Goal: Task Accomplishment & Management: Complete application form

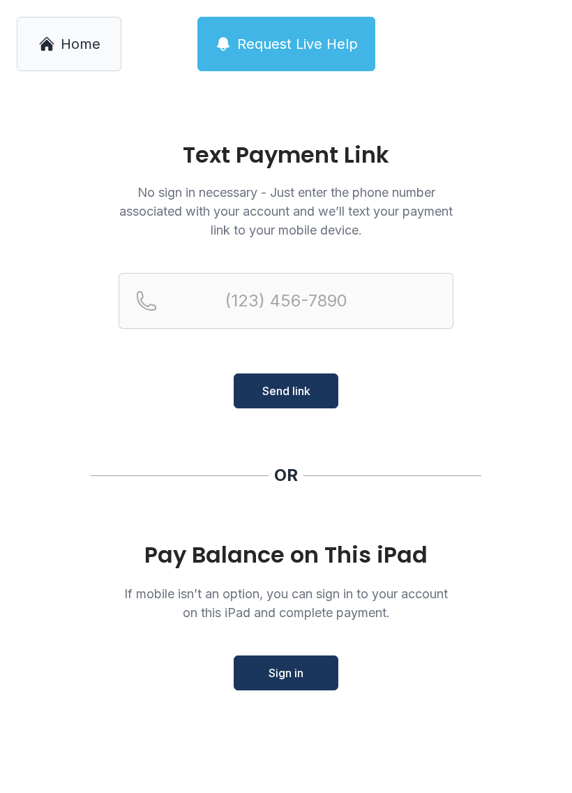
click at [64, 43] on span "Home" at bounding box center [81, 44] width 40 height 20
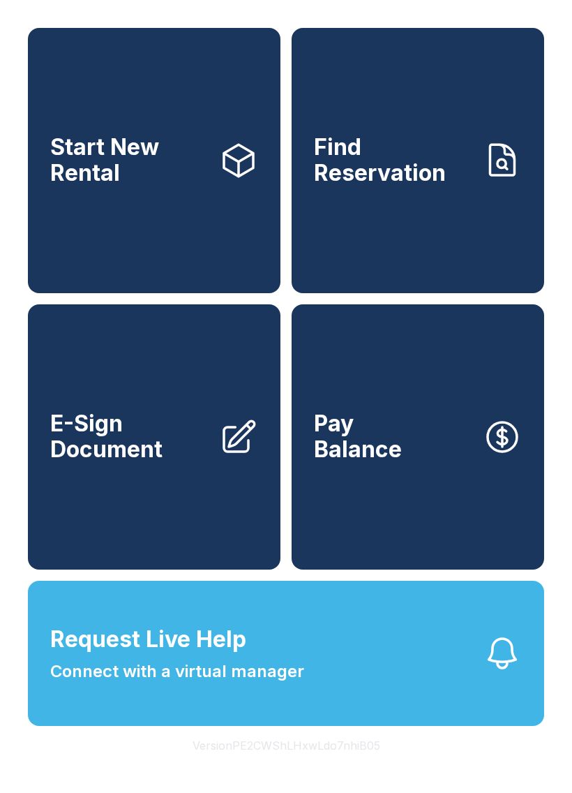
click at [234, 717] on button "Request Live Help Connect with a virtual manager" at bounding box center [286, 652] width 516 height 145
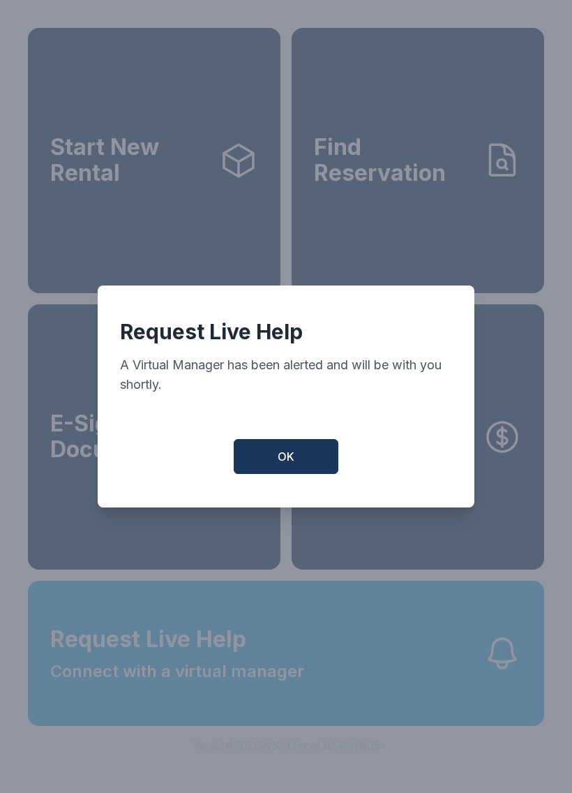
click at [297, 447] on button "OK" at bounding box center [286, 456] width 105 height 35
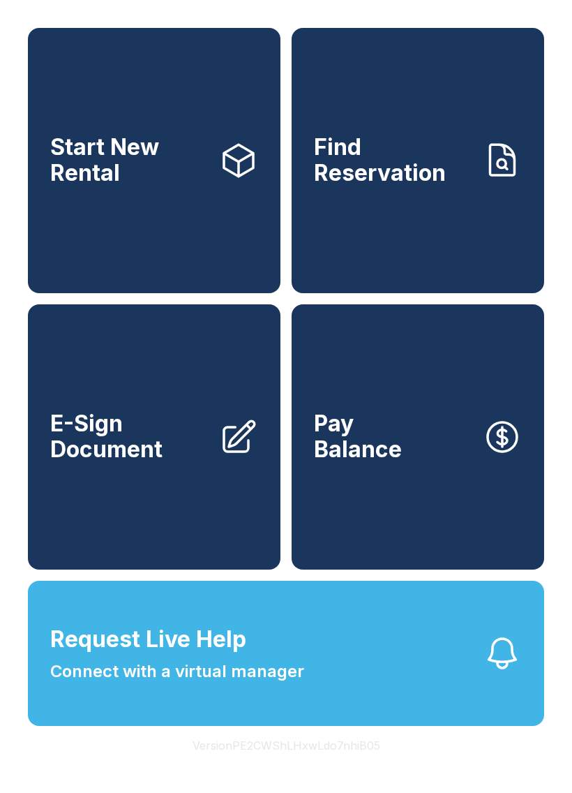
click at [199, 684] on span "Connect with a virtual manager" at bounding box center [177, 671] width 254 height 25
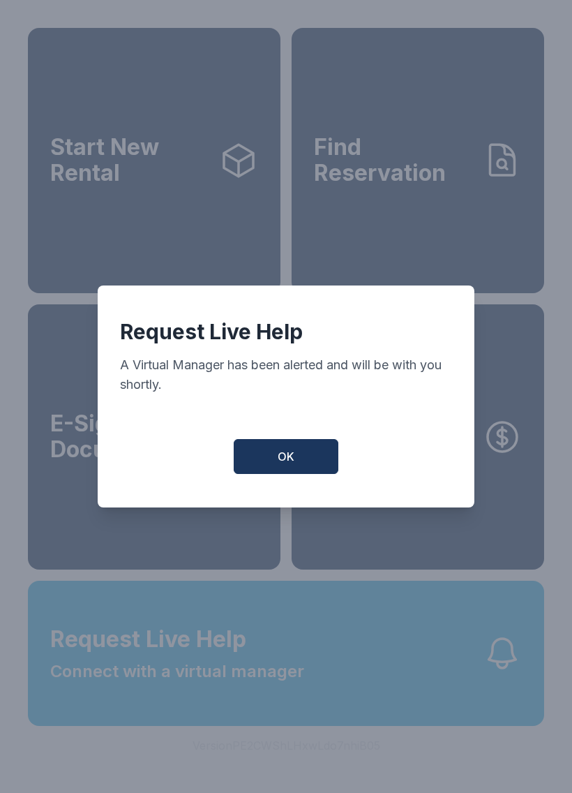
click at [287, 465] on span "OK" at bounding box center [286, 456] width 17 height 17
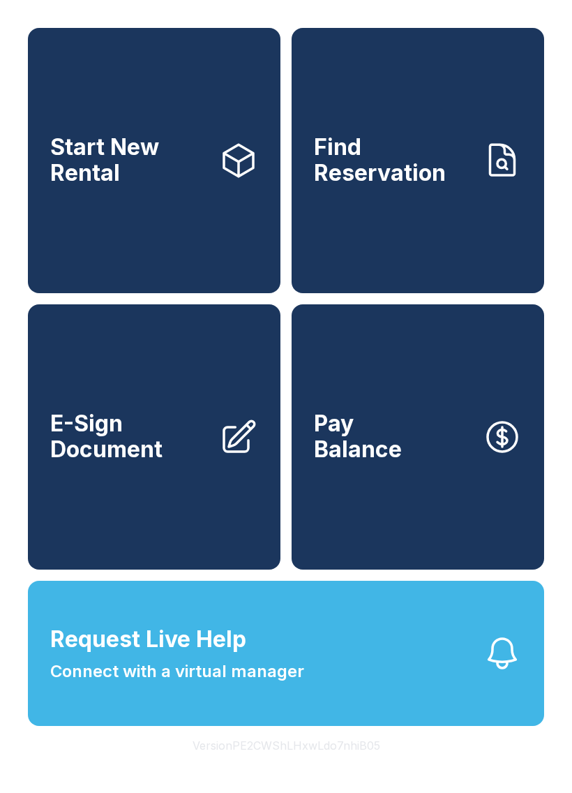
click at [420, 726] on button "Request Live Help Connect with a virtual manager" at bounding box center [286, 652] width 516 height 145
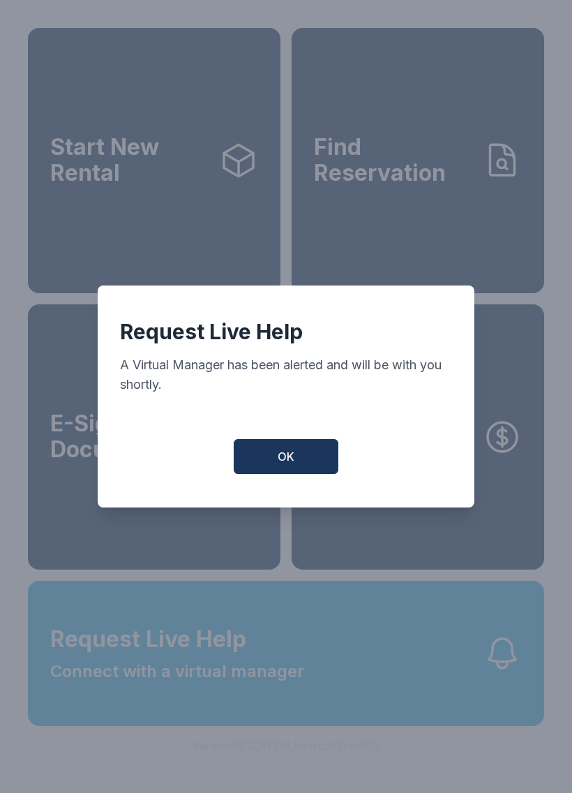
click at [275, 474] on button "OK" at bounding box center [286, 456] width 105 height 35
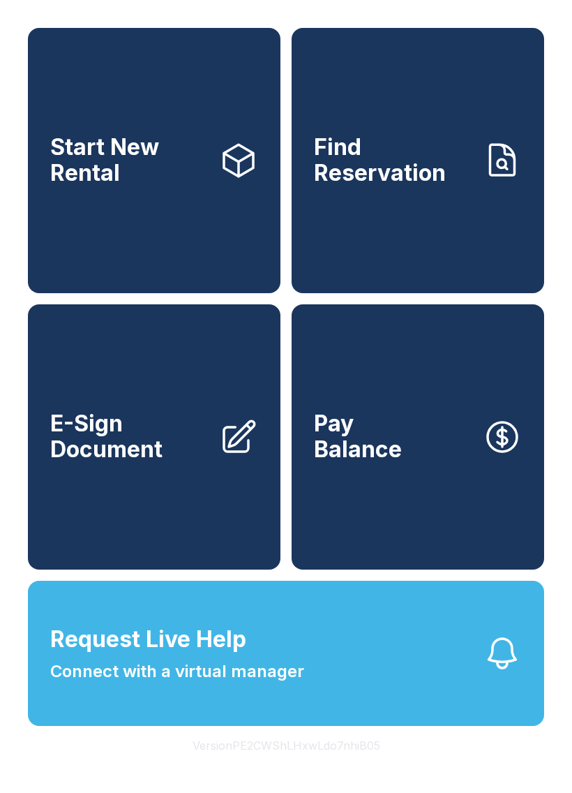
click at [438, 176] on span "Find Reservation" at bounding box center [393, 160] width 158 height 51
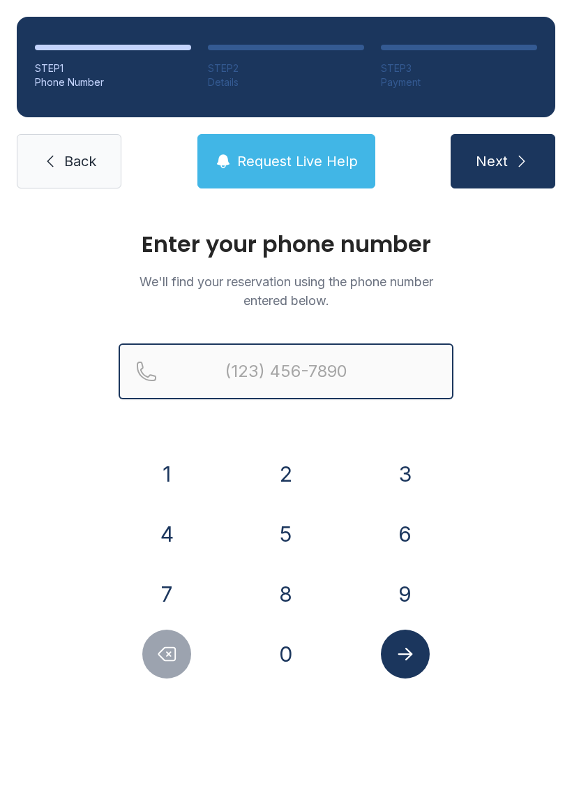
click at [278, 380] on input "Reservation phone number" at bounding box center [286, 371] width 335 height 56
type input "[PHONE_NUMBER]"
click at [502, 161] on button "Next" at bounding box center [503, 161] width 105 height 54
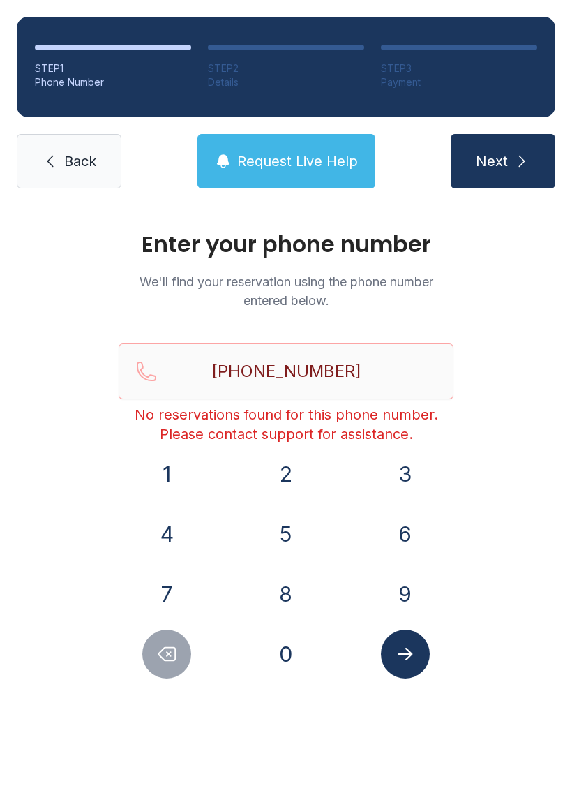
click at [505, 177] on button "Next" at bounding box center [503, 161] width 105 height 54
click at [72, 163] on span "Back" at bounding box center [80, 161] width 32 height 20
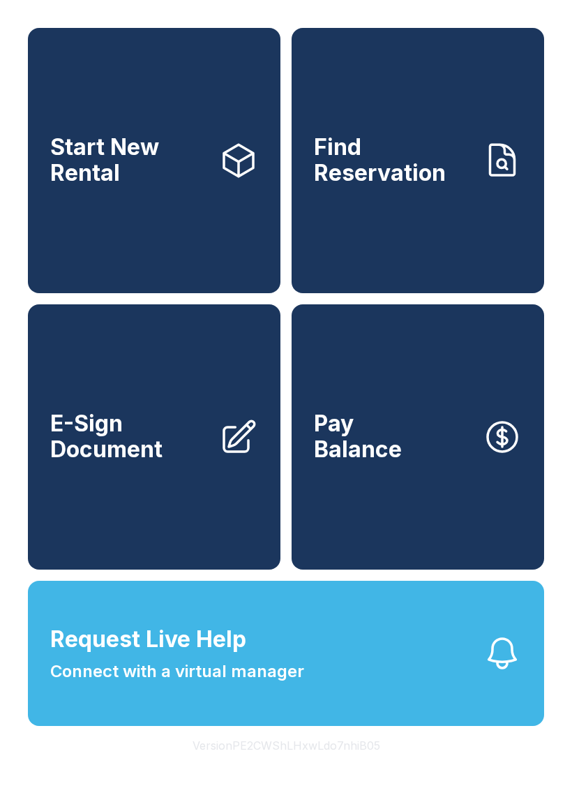
click at [277, 684] on span "Connect with a virtual manager" at bounding box center [177, 671] width 254 height 25
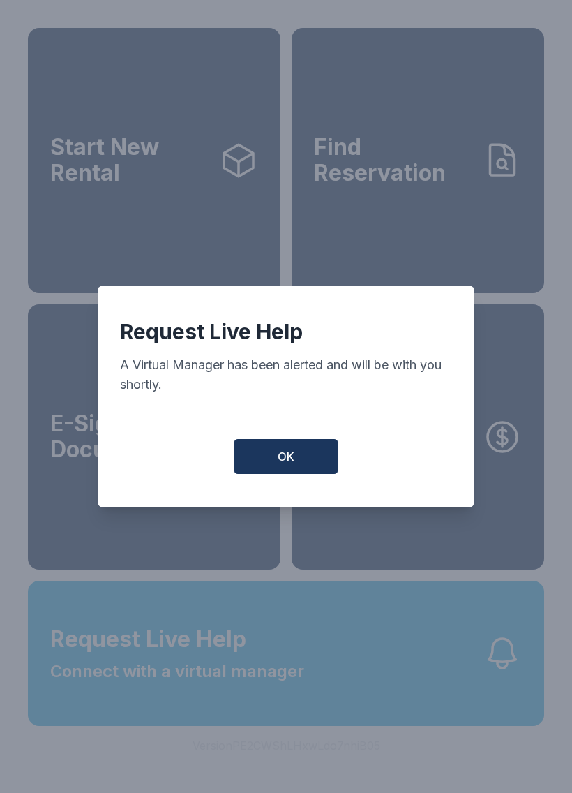
click at [299, 464] on button "OK" at bounding box center [286, 456] width 105 height 35
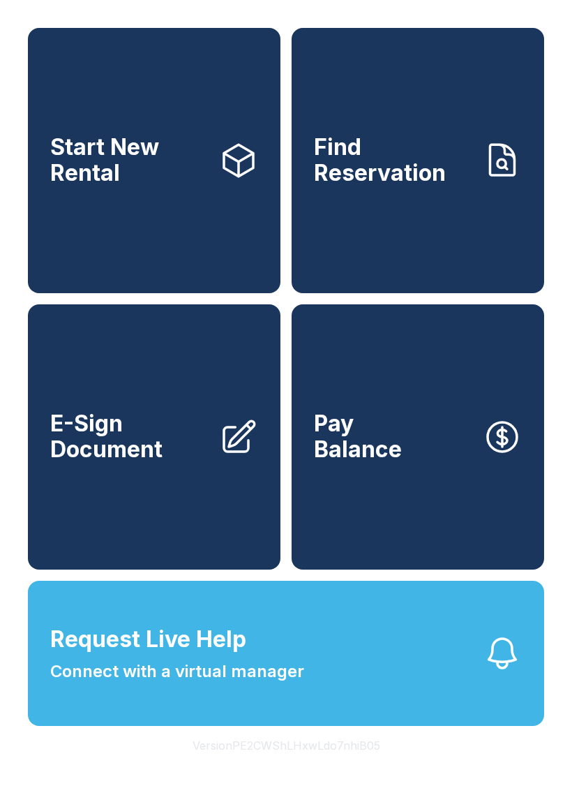
click at [350, 518] on link "Pay Balance" at bounding box center [418, 436] width 253 height 265
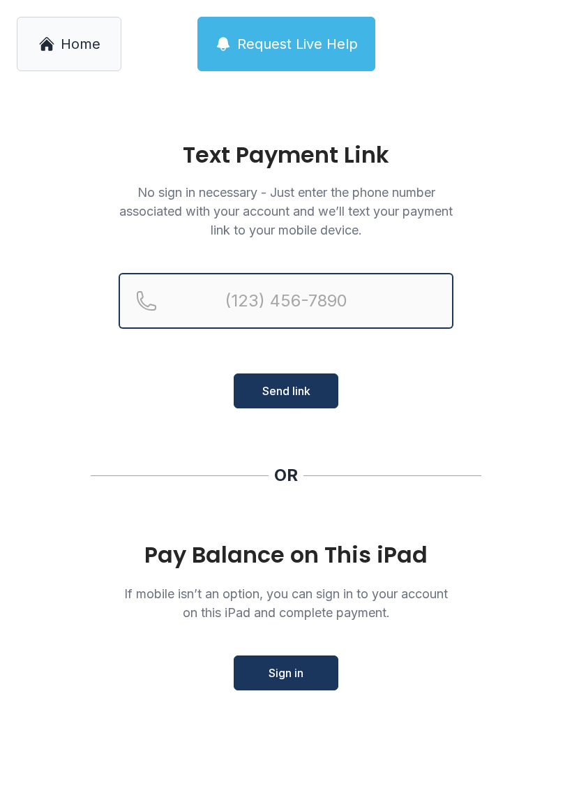
click at [308, 283] on input "Reservation phone number" at bounding box center [286, 301] width 335 height 56
type input "[PHONE_NUMBER]"
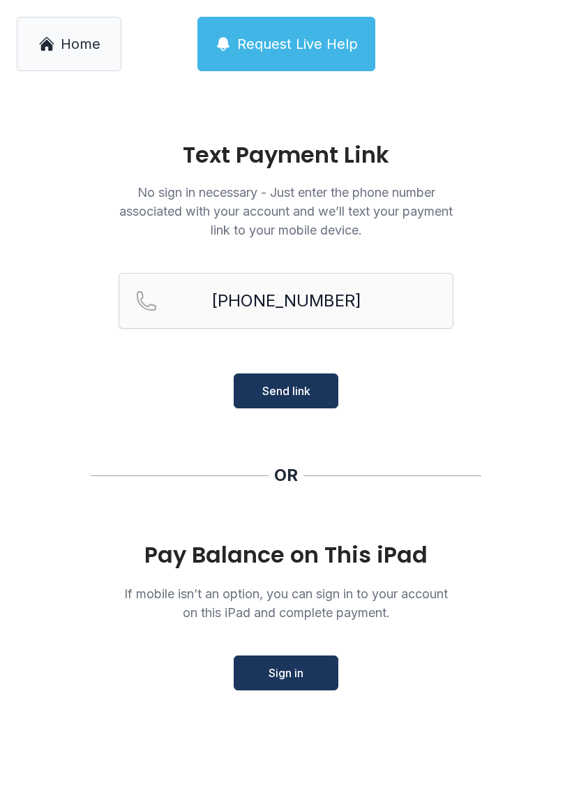
click at [302, 380] on button "Send link" at bounding box center [286, 390] width 105 height 35
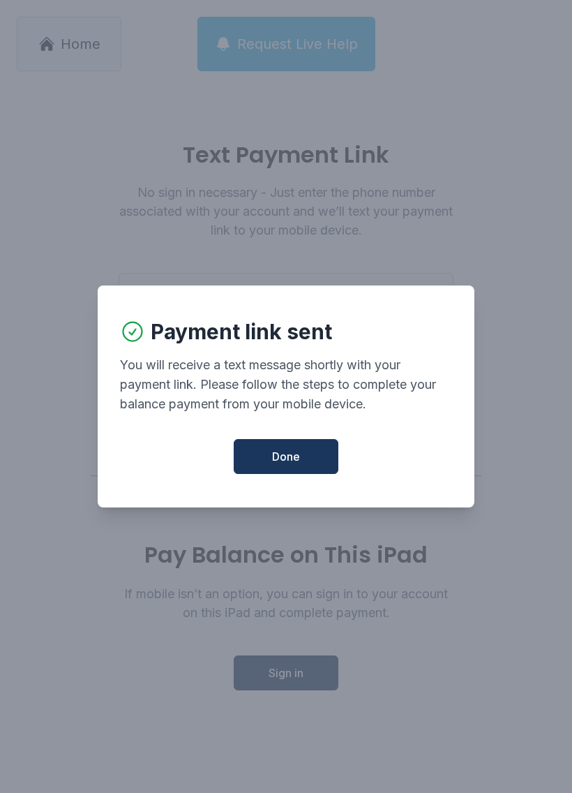
click at [285, 500] on div "Payment link sent You will receive a text message shortly with your payment lin…" at bounding box center [286, 396] width 377 height 222
click at [285, 442] on div "Payment link sent You will receive a text message shortly with your payment lin…" at bounding box center [286, 396] width 377 height 222
click at [272, 474] on button "Done" at bounding box center [286, 456] width 105 height 35
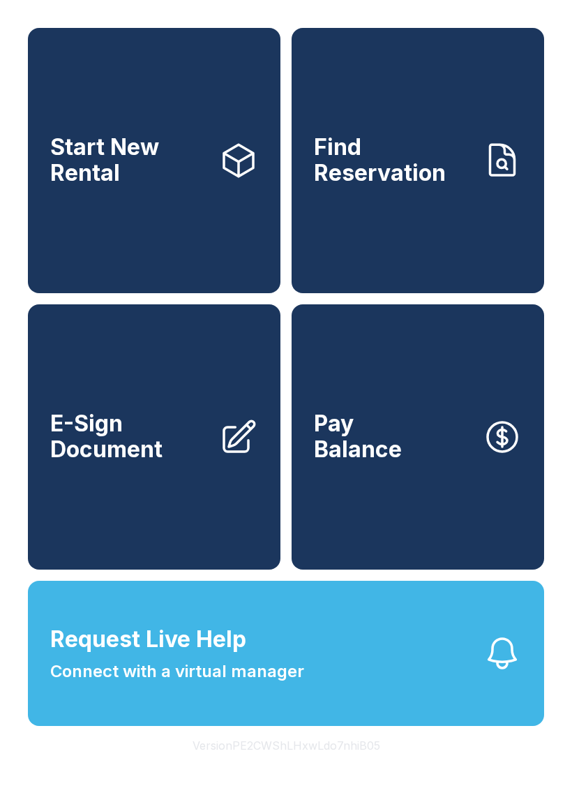
click at [264, 726] on button "Request Live Help Connect with a virtual manager" at bounding box center [286, 652] width 516 height 145
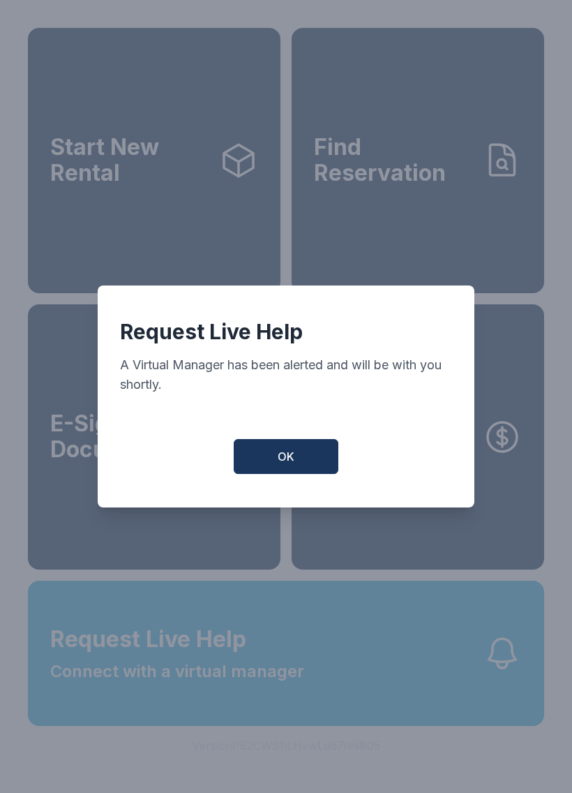
click at [292, 446] on button "OK" at bounding box center [286, 456] width 105 height 35
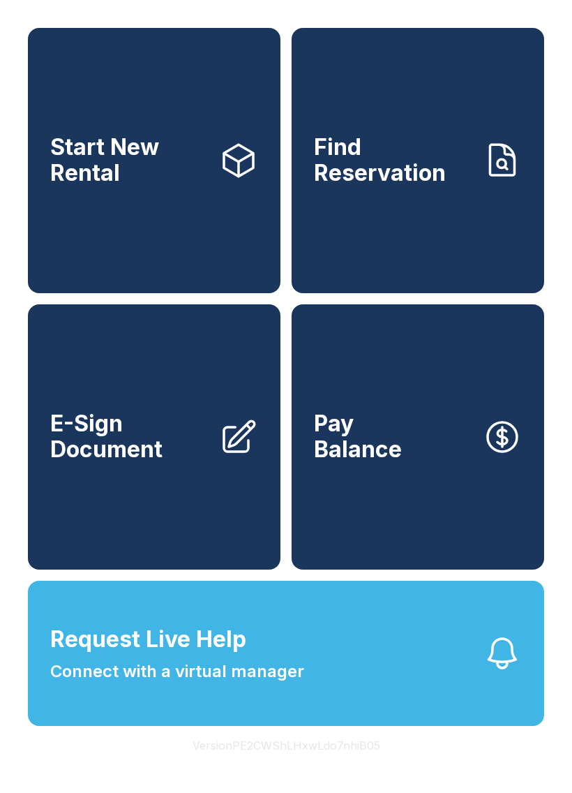
click at [342, 569] on link "Pay Balance" at bounding box center [418, 436] width 253 height 265
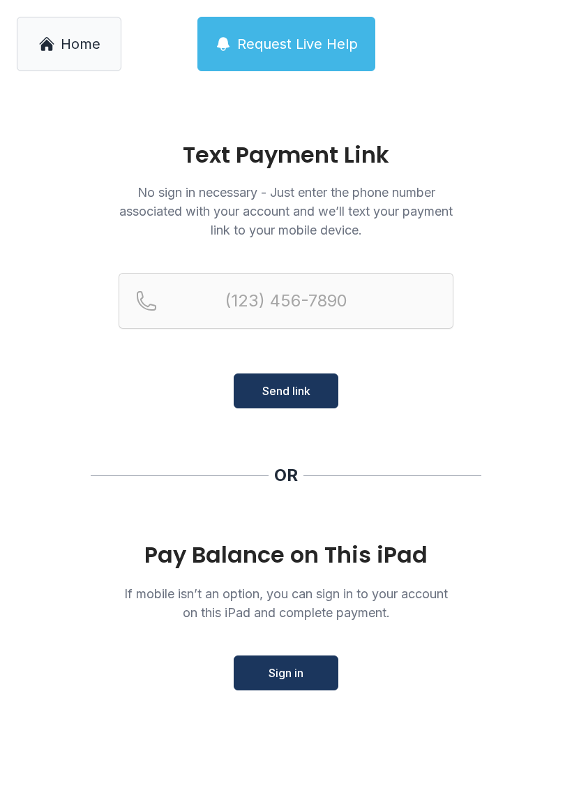
click at [94, 68] on link "Home" at bounding box center [69, 44] width 105 height 54
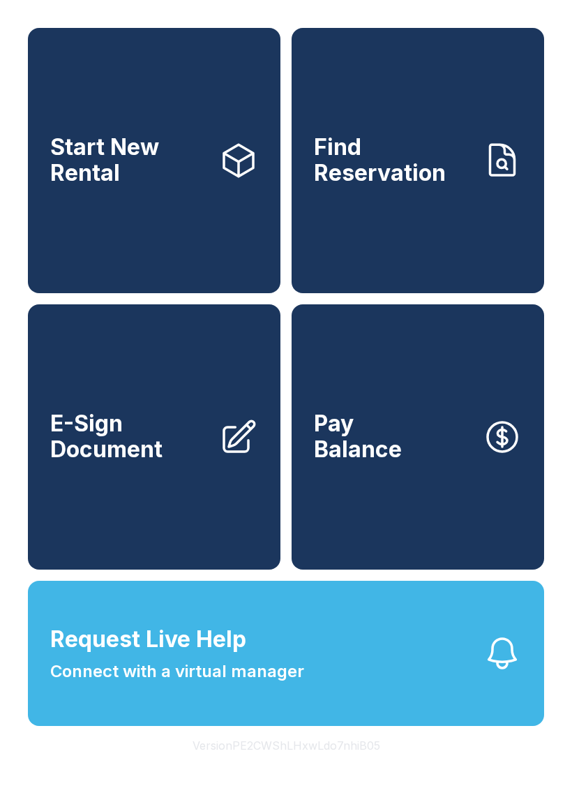
click at [361, 725] on button "Request Live Help Connect with a virtual manager" at bounding box center [286, 652] width 516 height 145
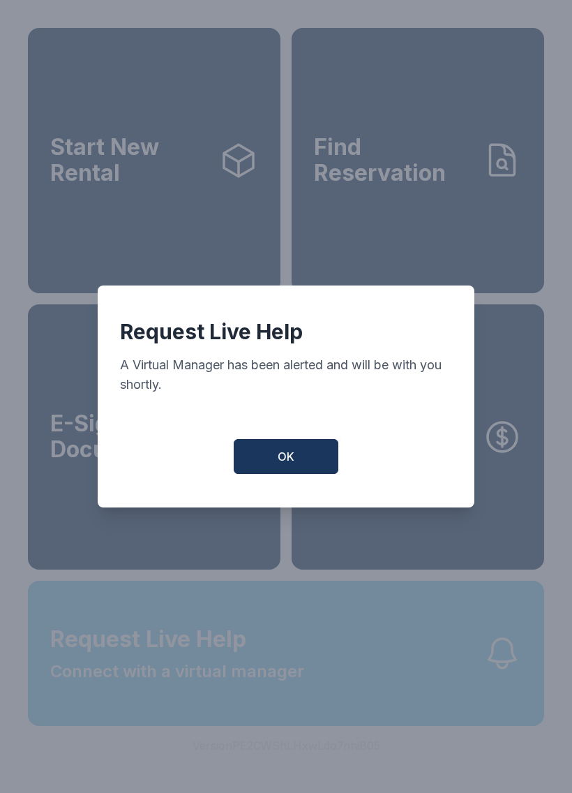
click at [333, 707] on div "Request Live Help A Virtual Manager has been alerted and will be with you short…" at bounding box center [286, 396] width 572 height 793
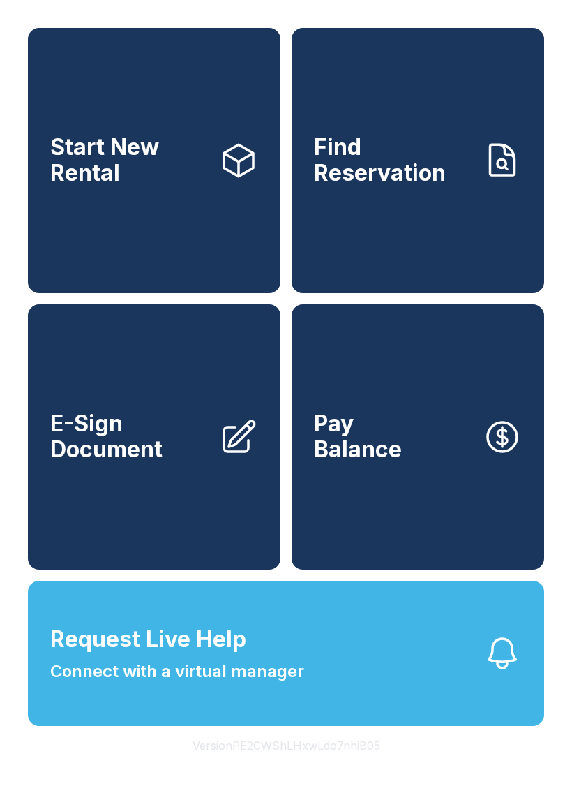
click at [289, 682] on span "Request Live Help Connect with a virtual manager" at bounding box center [177, 652] width 254 height 61
click at [273, 697] on div "Request Live Help A Virtual Manager has been alerted and will be with you short…" at bounding box center [286, 396] width 572 height 793
click at [272, 451] on link "E-Sign Document" at bounding box center [154, 436] width 253 height 265
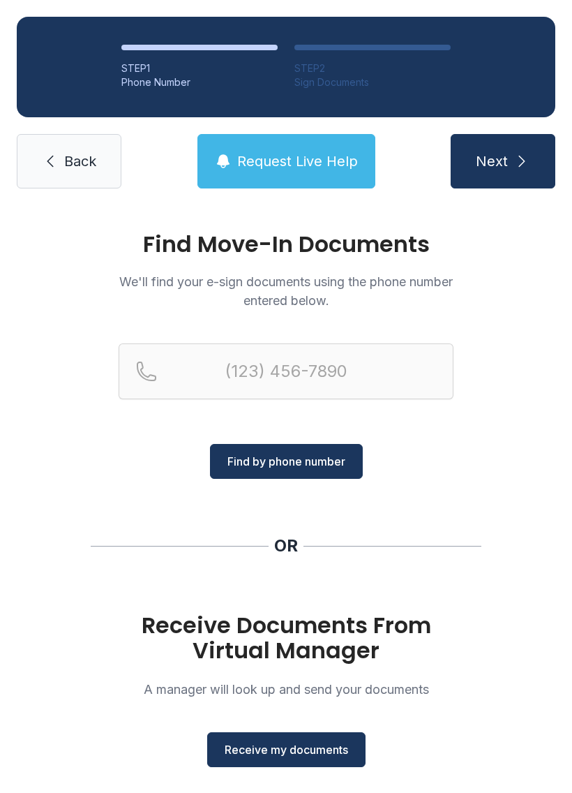
click at [69, 183] on link "Back" at bounding box center [69, 161] width 105 height 54
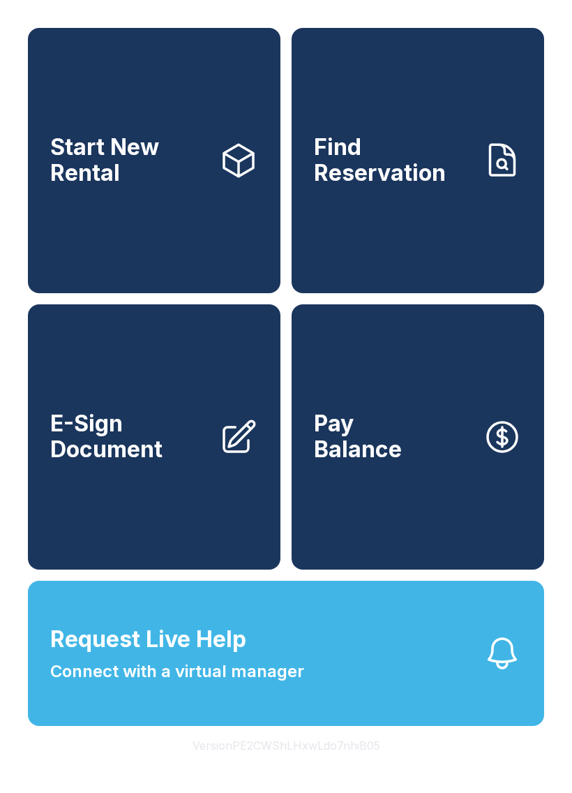
click at [197, 684] on span "Connect with a virtual manager" at bounding box center [177, 671] width 254 height 25
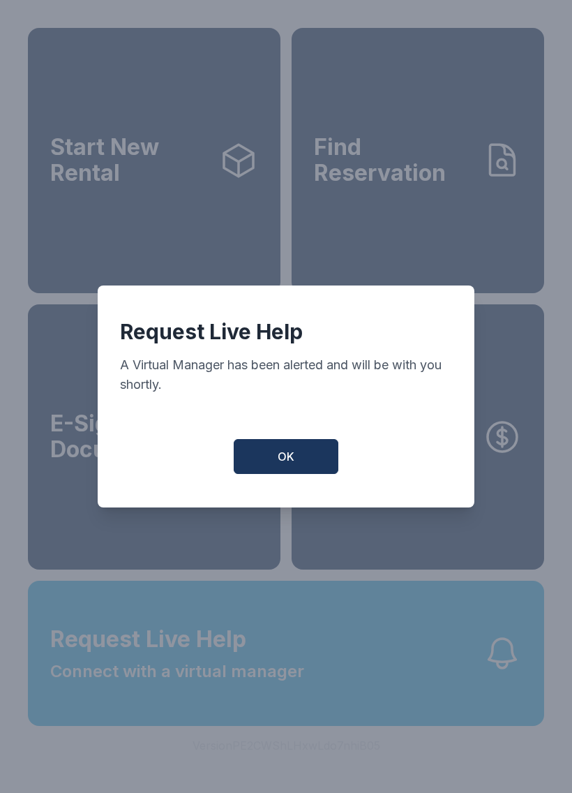
click at [295, 461] on button "OK" at bounding box center [286, 456] width 105 height 35
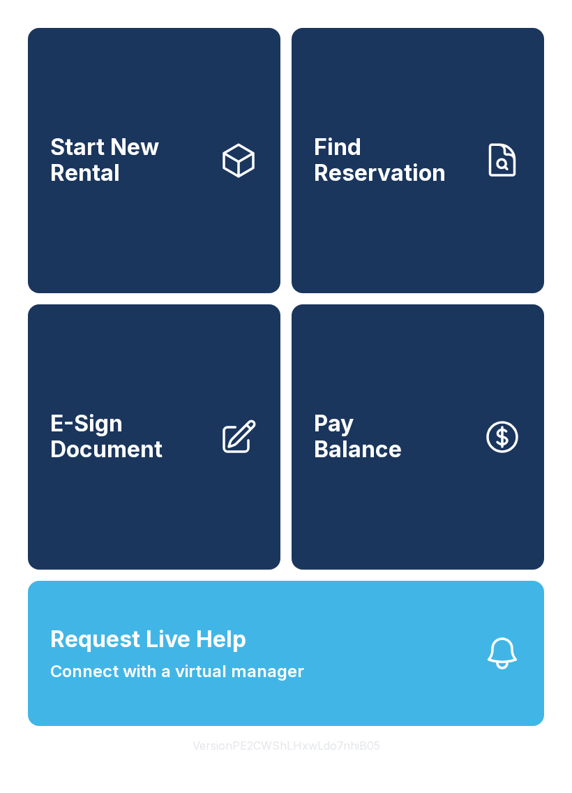
click at [315, 670] on button "Request Live Help Connect with a virtual manager" at bounding box center [286, 652] width 516 height 145
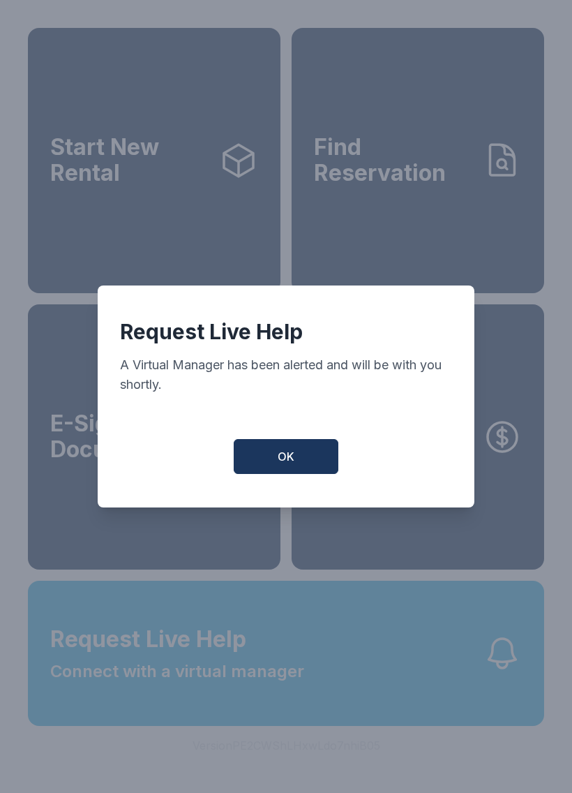
click at [276, 474] on button "OK" at bounding box center [286, 456] width 105 height 35
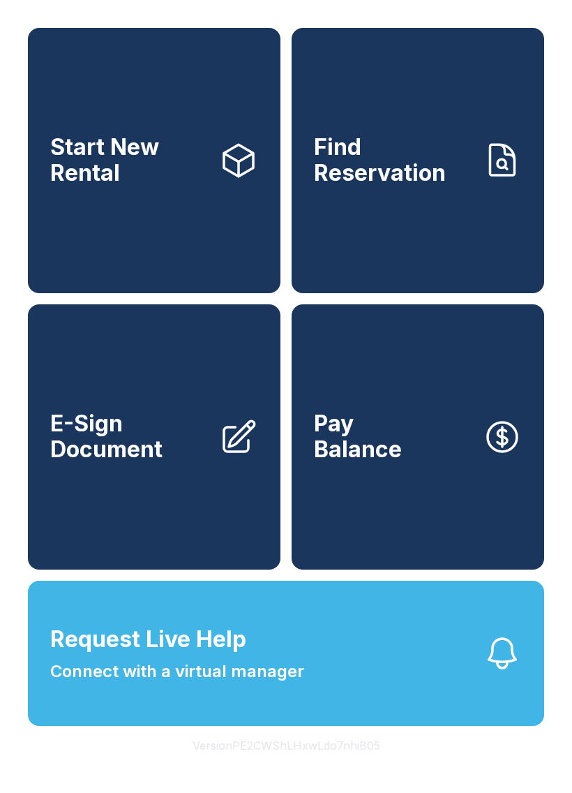
click at [287, 684] on span "Request Live Help Connect with a virtual manager" at bounding box center [177, 652] width 254 height 61
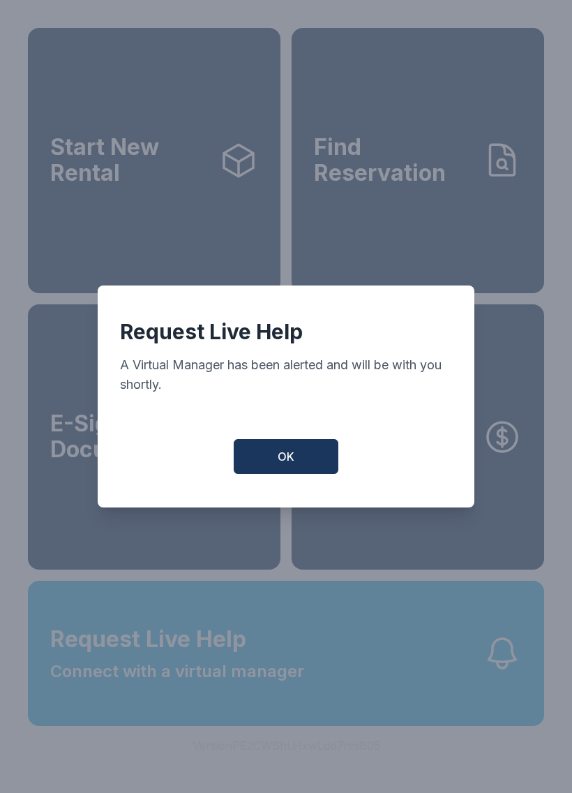
click at [268, 460] on button "OK" at bounding box center [286, 456] width 105 height 35
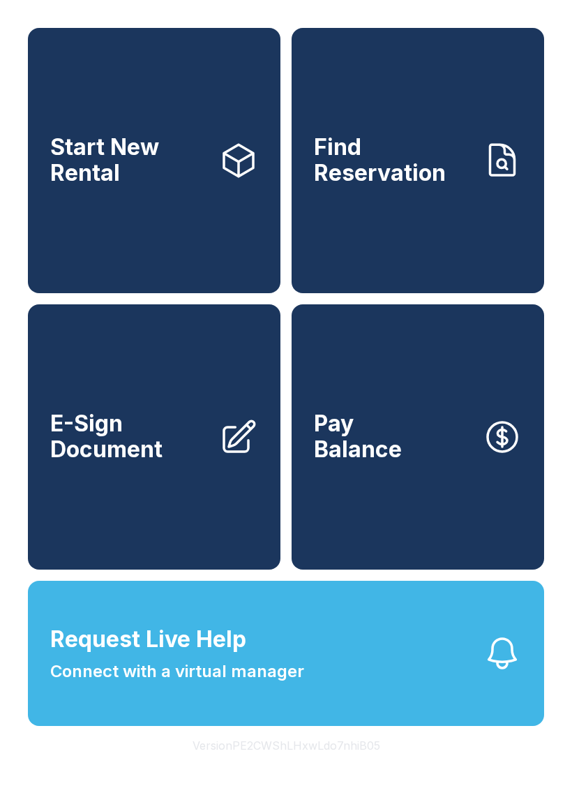
click at [302, 715] on button "Request Live Help Connect with a virtual manager" at bounding box center [286, 652] width 516 height 145
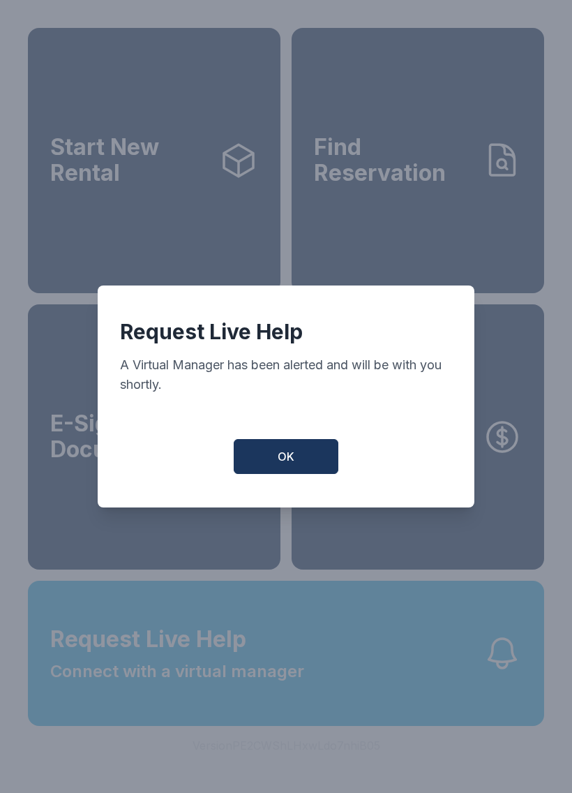
click at [272, 473] on button "OK" at bounding box center [286, 456] width 105 height 35
